Goal: Transaction & Acquisition: Purchase product/service

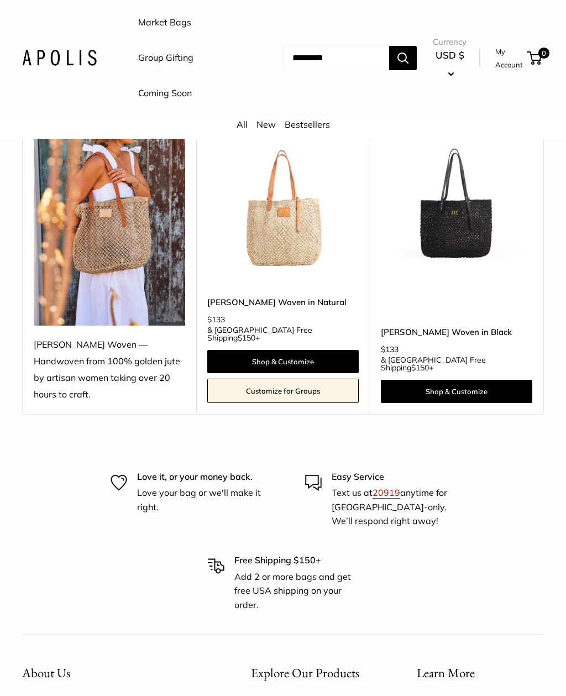
scroll to position [181, 0]
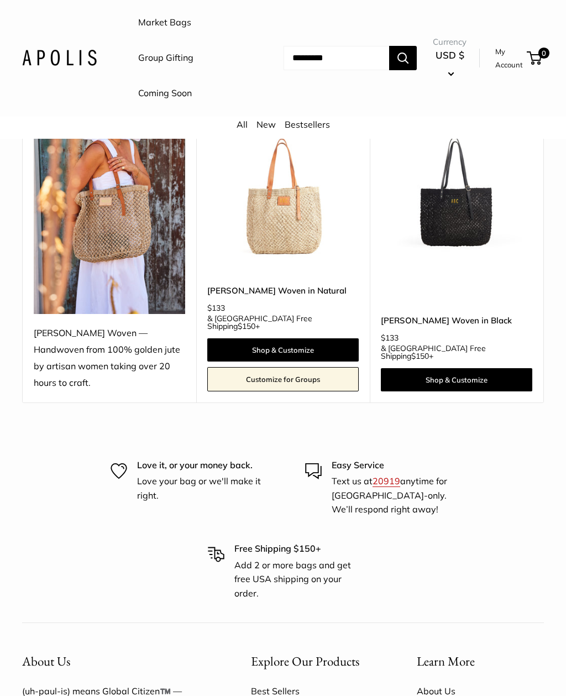
click at [307, 227] on img at bounding box center [282, 188] width 151 height 151
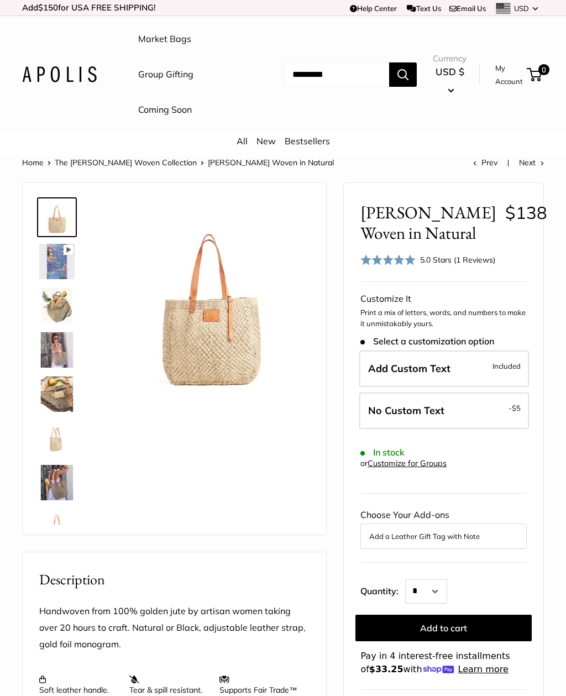
click at [66, 257] on img at bounding box center [56, 261] width 35 height 35
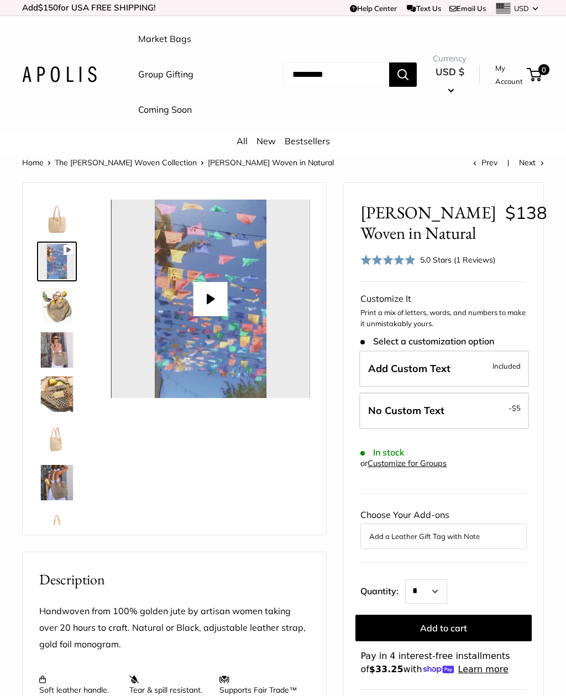
click at [63, 308] on img at bounding box center [56, 305] width 35 height 35
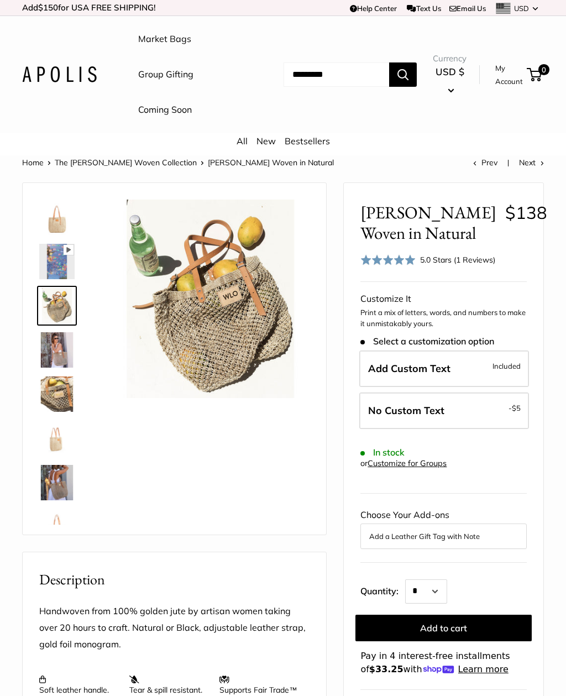
click at [65, 355] on img at bounding box center [56, 349] width 35 height 35
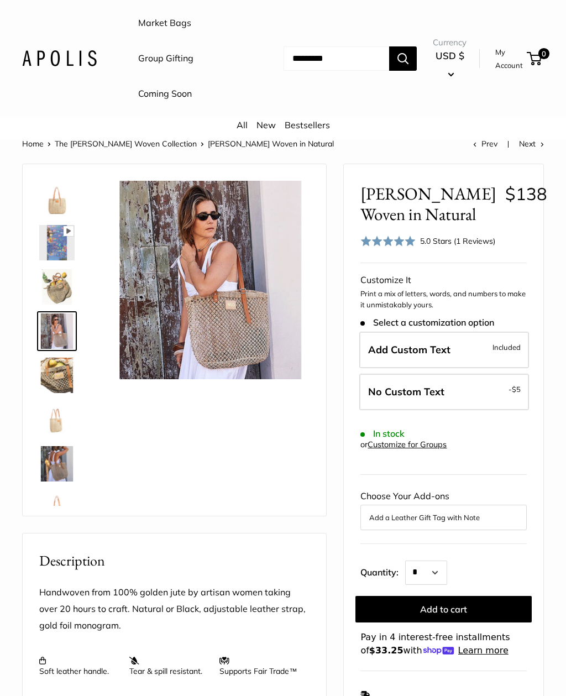
click at [248, 327] on img at bounding box center [210, 280] width 198 height 198
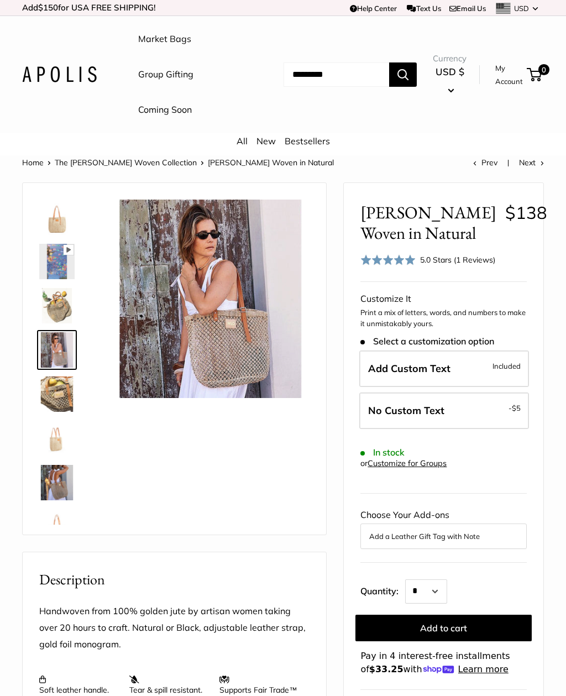
click at [56, 389] on img at bounding box center [56, 393] width 35 height 35
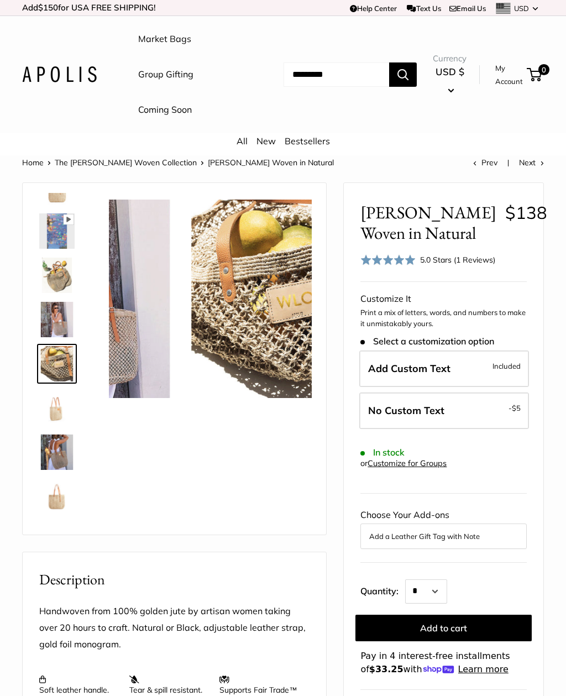
scroll to position [34, 0]
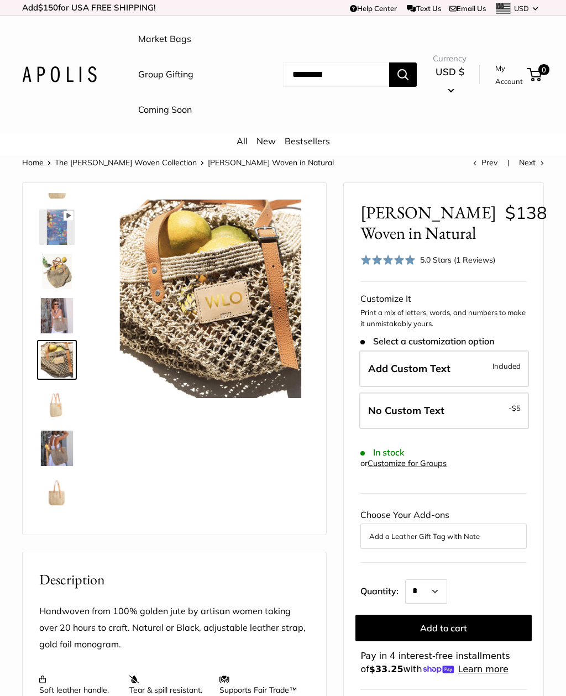
click at [65, 442] on img at bounding box center [56, 448] width 35 height 35
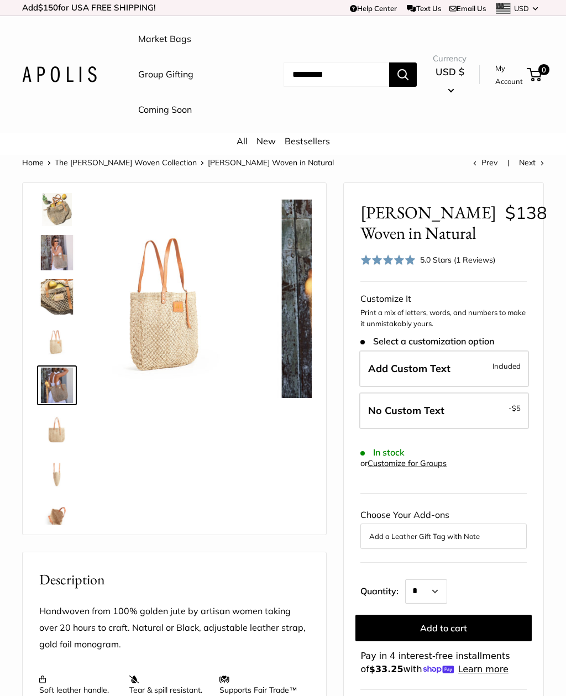
scroll to position [123, 0]
